Goal: Transaction & Acquisition: Purchase product/service

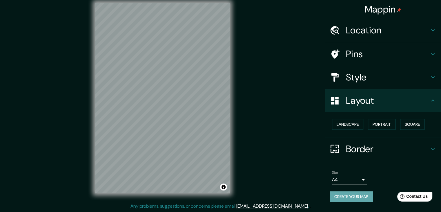
click at [364, 195] on button "Create your map" at bounding box center [351, 196] width 43 height 11
click at [232, 93] on div "© Mapbox © OpenStreetMap Improve this map" at bounding box center [163, 97] width 154 height 209
click at [376, 53] on h4 "Pins" at bounding box center [388, 54] width 84 height 12
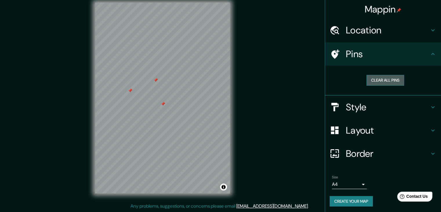
click at [376, 80] on button "Clear all pins" at bounding box center [386, 80] width 38 height 11
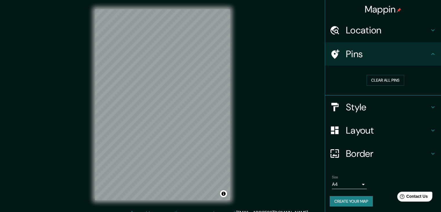
click at [360, 108] on h4 "Style" at bounding box center [388, 107] width 84 height 12
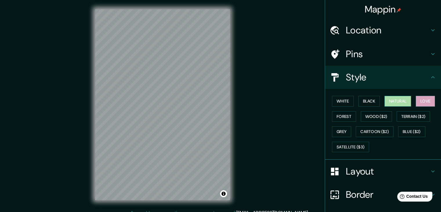
click at [385, 101] on button "Natural" at bounding box center [398, 101] width 27 height 11
click at [359, 100] on button "Black" at bounding box center [370, 101] width 22 height 11
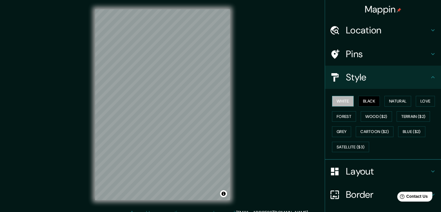
click at [349, 100] on button "White" at bounding box center [343, 101] width 22 height 11
click at [365, 100] on button "Black" at bounding box center [370, 101] width 22 height 11
click at [389, 99] on button "Natural" at bounding box center [398, 101] width 27 height 11
click at [338, 102] on button "White" at bounding box center [343, 101] width 22 height 11
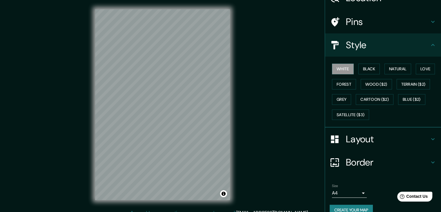
scroll to position [42, 0]
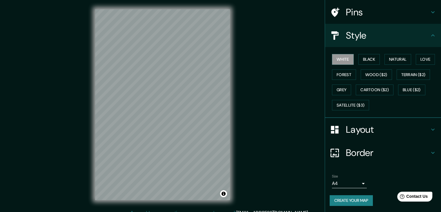
click at [365, 202] on button "Create your map" at bounding box center [351, 200] width 43 height 11
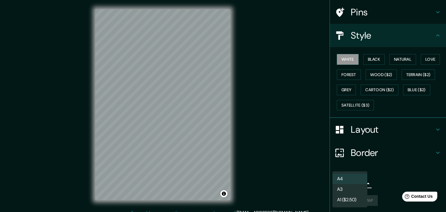
click at [355, 179] on body "Mappin Location Santiago de Querétaro, Querétaro, México Santiago de Querétaro …" at bounding box center [223, 106] width 446 height 212
click at [351, 188] on li "A3" at bounding box center [349, 189] width 35 height 10
click at [348, 185] on body "Mappin Location Santiago de Querétaro, Querétaro, México Santiago de Querétaro …" at bounding box center [223, 106] width 446 height 212
click at [376, 185] on div at bounding box center [223, 106] width 446 height 212
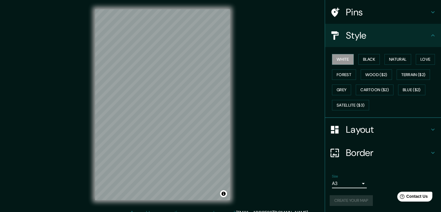
click at [360, 200] on div "Create your map" at bounding box center [383, 200] width 107 height 11
click at [356, 186] on body "Mappin Location Santiago de Querétaro, Querétaro, México Santiago de Querétaro …" at bounding box center [220, 106] width 441 height 212
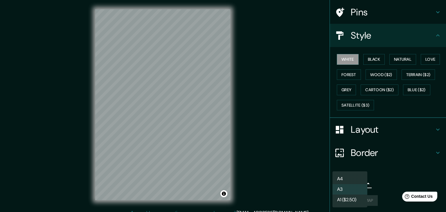
click at [351, 177] on li "A4" at bounding box center [349, 179] width 35 height 10
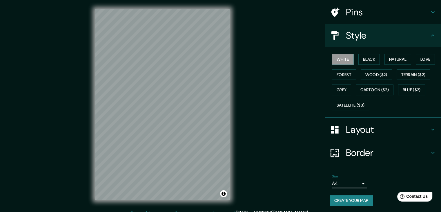
click at [358, 159] on div "Border" at bounding box center [383, 152] width 116 height 23
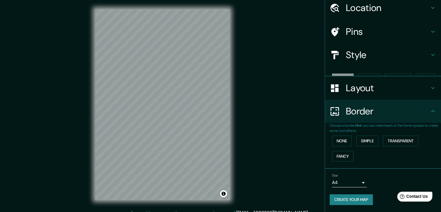
scroll to position [12, 0]
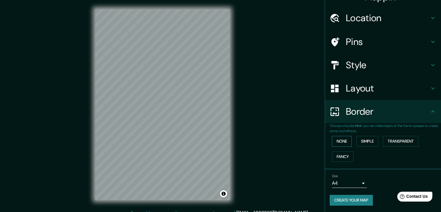
click at [345, 144] on button "None" at bounding box center [342, 141] width 20 height 11
click at [357, 144] on button "Simple" at bounding box center [368, 141] width 22 height 11
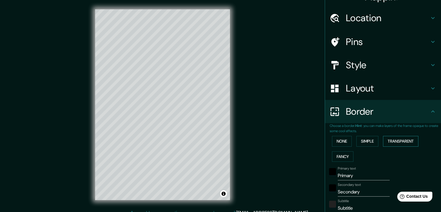
click at [383, 140] on button "Transparent" at bounding box center [400, 141] width 35 height 11
click at [340, 154] on button "Fancy" at bounding box center [342, 156] width 21 height 11
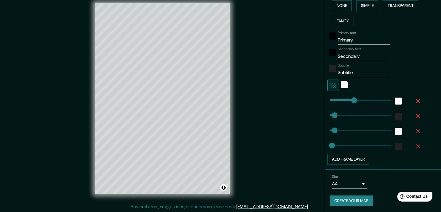
scroll to position [7, 0]
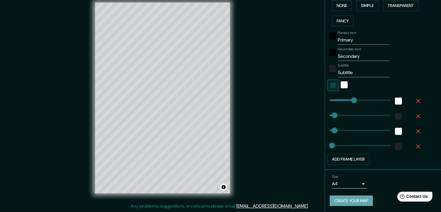
click at [345, 198] on button "Create your map" at bounding box center [351, 200] width 43 height 11
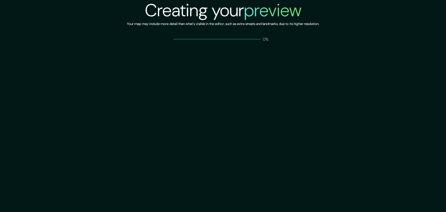
click at [337, 116] on div "Creating your preview Your map may include more detail than what's visible in t…" at bounding box center [223, 106] width 446 height 212
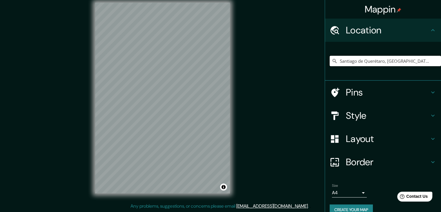
click at [373, 57] on input "Santiago de Querétaro, [GEOGRAPHIC_DATA], [GEOGRAPHIC_DATA]" at bounding box center [385, 61] width 111 height 10
click at [423, 60] on input "Santiago de Querétaro, [GEOGRAPHIC_DATA], [GEOGRAPHIC_DATA]" at bounding box center [385, 61] width 111 height 10
click at [362, 63] on input "Santiago de Querétaro, [GEOGRAPHIC_DATA], [GEOGRAPHIC_DATA]" at bounding box center [385, 61] width 111 height 10
drag, startPoint x: 415, startPoint y: 63, endPoint x: 319, endPoint y: 57, distance: 96.0
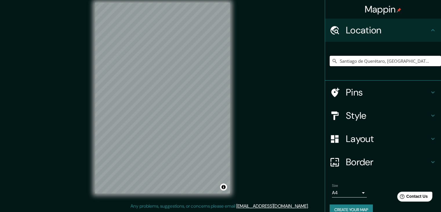
click at [319, 57] on div "Mappin Location Santiago de Querétaro, Querétaro, México Pins Style Layout Bord…" at bounding box center [220, 102] width 441 height 219
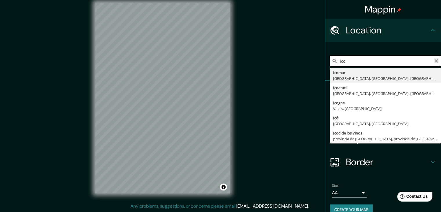
type input "ico"
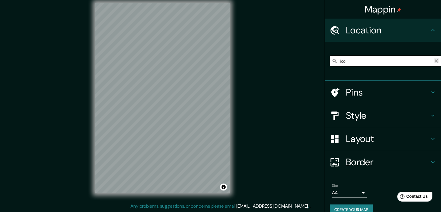
click at [435, 61] on icon "Clear" at bounding box center [436, 60] width 3 height 3
type input "Santiago de Querétaro, Querétaro, México"
click at [350, 113] on h4 "Style" at bounding box center [388, 116] width 84 height 12
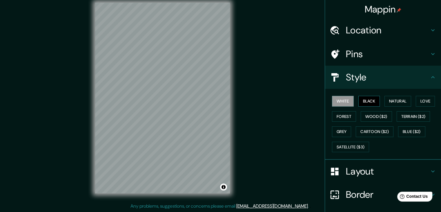
click at [359, 103] on button "Black" at bounding box center [370, 101] width 22 height 11
click at [338, 101] on button "White" at bounding box center [343, 101] width 22 height 11
click at [395, 101] on button "Natural" at bounding box center [398, 101] width 27 height 11
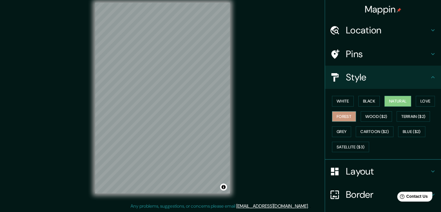
click at [347, 117] on button "Forest" at bounding box center [344, 116] width 24 height 11
click at [419, 102] on button "Love" at bounding box center [425, 101] width 19 height 11
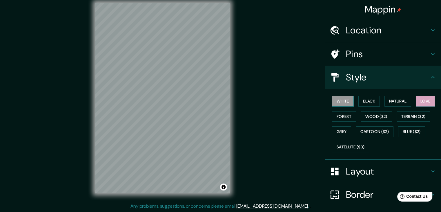
click at [340, 102] on button "White" at bounding box center [343, 101] width 22 height 11
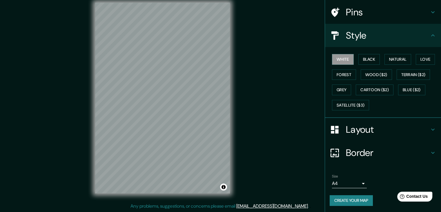
click at [360, 135] on div "Layout" at bounding box center [383, 129] width 116 height 23
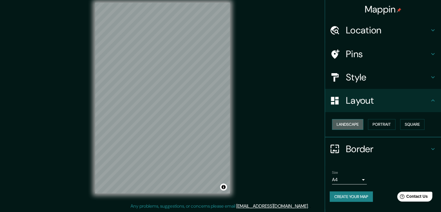
click at [351, 121] on button "Landscape" at bounding box center [347, 124] width 31 height 11
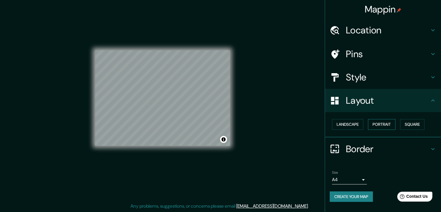
click at [374, 122] on button "Portrait" at bounding box center [382, 124] width 28 height 11
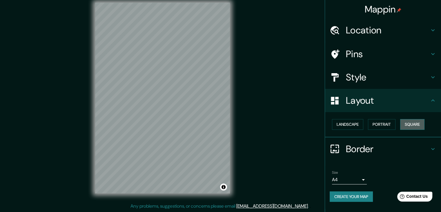
click at [406, 127] on button "Square" at bounding box center [413, 124] width 24 height 11
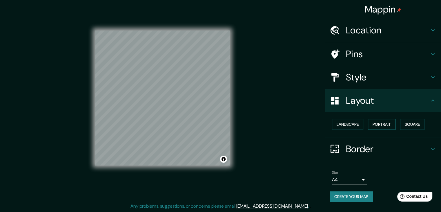
click at [380, 126] on button "Portrait" at bounding box center [382, 124] width 28 height 11
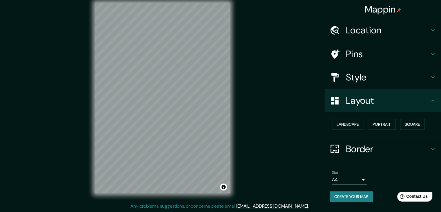
click at [373, 148] on h4 "Border" at bounding box center [388, 149] width 84 height 12
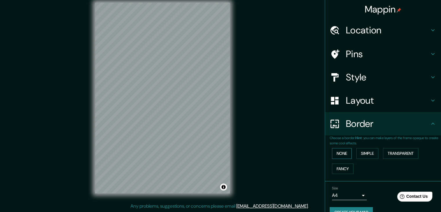
click at [344, 154] on button "None" at bounding box center [342, 153] width 20 height 11
click at [358, 157] on button "Simple" at bounding box center [368, 153] width 22 height 11
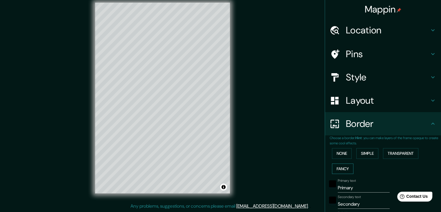
click at [345, 167] on button "Fancy" at bounding box center [342, 168] width 21 height 11
click at [368, 161] on div "None Simple Transparent Fancy" at bounding box center [385, 161] width 111 height 30
click at [368, 159] on div "None Simple Transparent Fancy" at bounding box center [385, 161] width 111 height 30
click at [391, 154] on button "Transparent" at bounding box center [400, 153] width 35 height 11
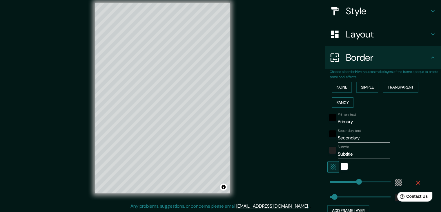
scroll to position [87, 0]
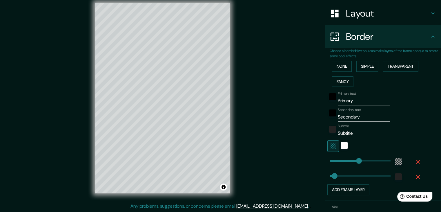
type input "37"
type input "223"
click at [359, 101] on input "Primary" at bounding box center [364, 100] width 52 height 9
type input "Primar"
type input "223"
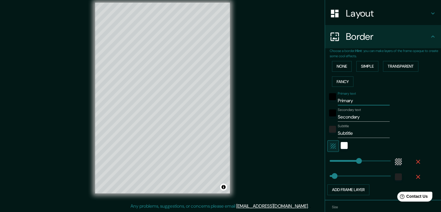
type input "37"
type input "P"
type input "223"
type input "37"
click at [362, 117] on input "Secondary" at bounding box center [364, 116] width 52 height 9
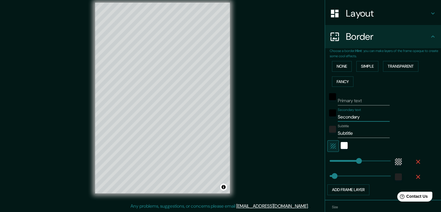
type input "Secondar"
type input "223"
type input "37"
type input "S"
type button "1"
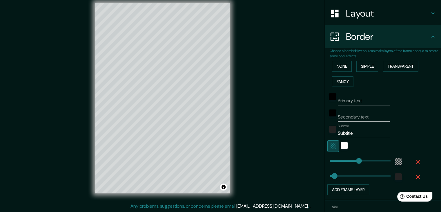
type input "223"
type input "37"
click at [332, 148] on icon "button" at bounding box center [333, 146] width 7 height 7
type input "223"
type input "37"
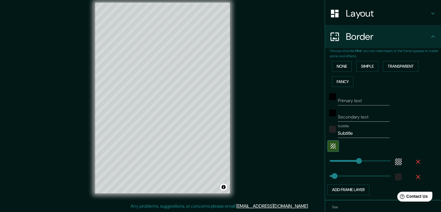
click at [367, 125] on div "Subtitle Subtitle" at bounding box center [364, 131] width 52 height 14
click at [366, 130] on input "Subtitle" at bounding box center [364, 133] width 52 height 9
type input "Subtitl"
type input "223"
type input "37"
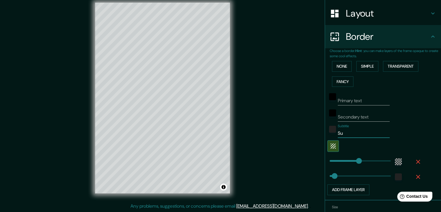
type input "S"
type input "223"
type input "37"
click at [394, 131] on div "Subtitle" at bounding box center [375, 131] width 95 height 14
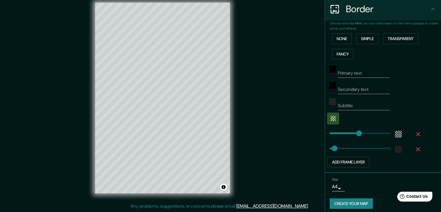
scroll to position [116, 0]
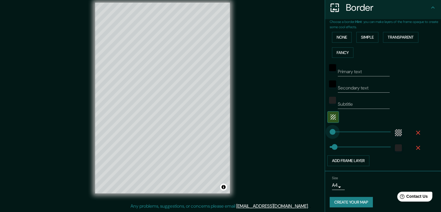
type input "16"
drag, startPoint x: 352, startPoint y: 132, endPoint x: 328, endPoint y: 131, distance: 24.1
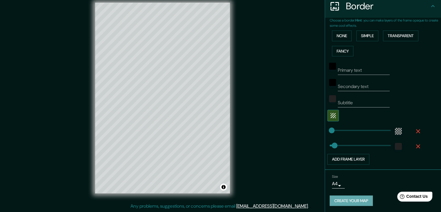
click at [362, 198] on button "Create your map" at bounding box center [351, 200] width 43 height 11
click at [359, 196] on div "Create your map" at bounding box center [383, 200] width 107 height 11
click at [348, 157] on button "Add frame layer" at bounding box center [349, 159] width 42 height 11
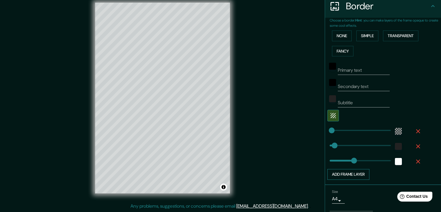
click at [351, 174] on button "Add frame layer" at bounding box center [349, 174] width 42 height 11
click at [351, 187] on button "Add frame layer" at bounding box center [349, 189] width 42 height 11
type input "37"
type input "12"
drag, startPoint x: 350, startPoint y: 175, endPoint x: 327, endPoint y: 176, distance: 23.0
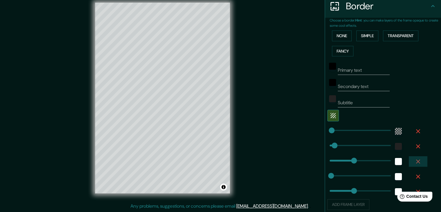
click at [415, 162] on icon "button" at bounding box center [418, 161] width 7 height 7
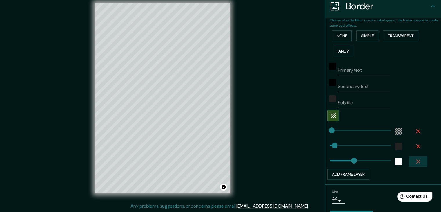
click at [415, 162] on icon "button" at bounding box center [418, 161] width 7 height 7
type input "37"
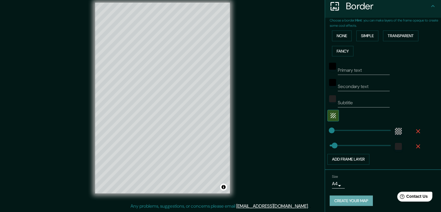
click at [349, 198] on button "Create your map" at bounding box center [351, 200] width 43 height 11
